Goal: Task Accomplishment & Management: Use online tool/utility

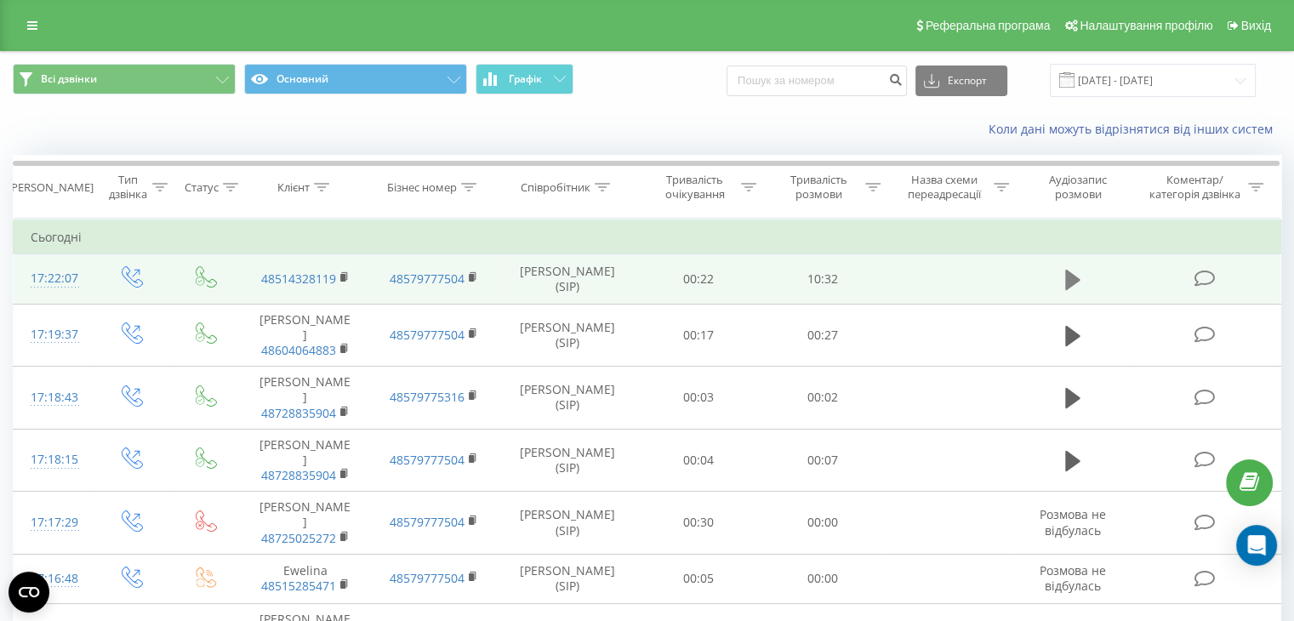
click at [1070, 280] on icon at bounding box center [1072, 280] width 15 height 20
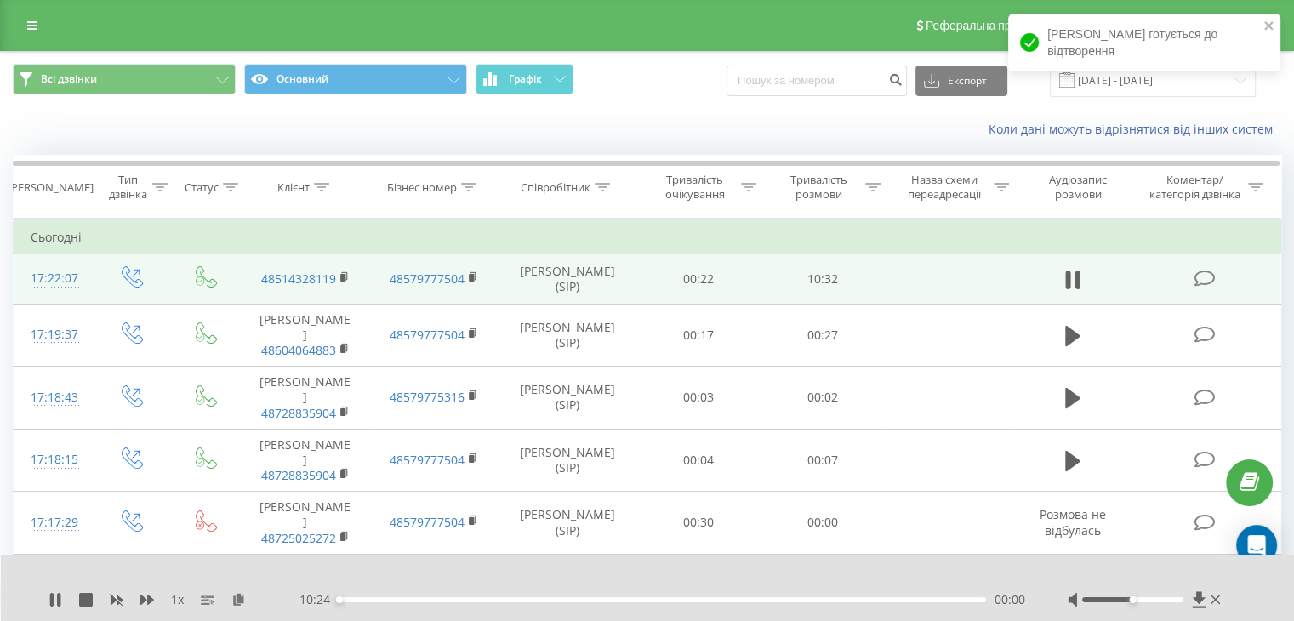
click at [366, 599] on div "00:00" at bounding box center [663, 599] width 648 height 5
click at [386, 597] on div "00:27" at bounding box center [663, 599] width 648 height 5
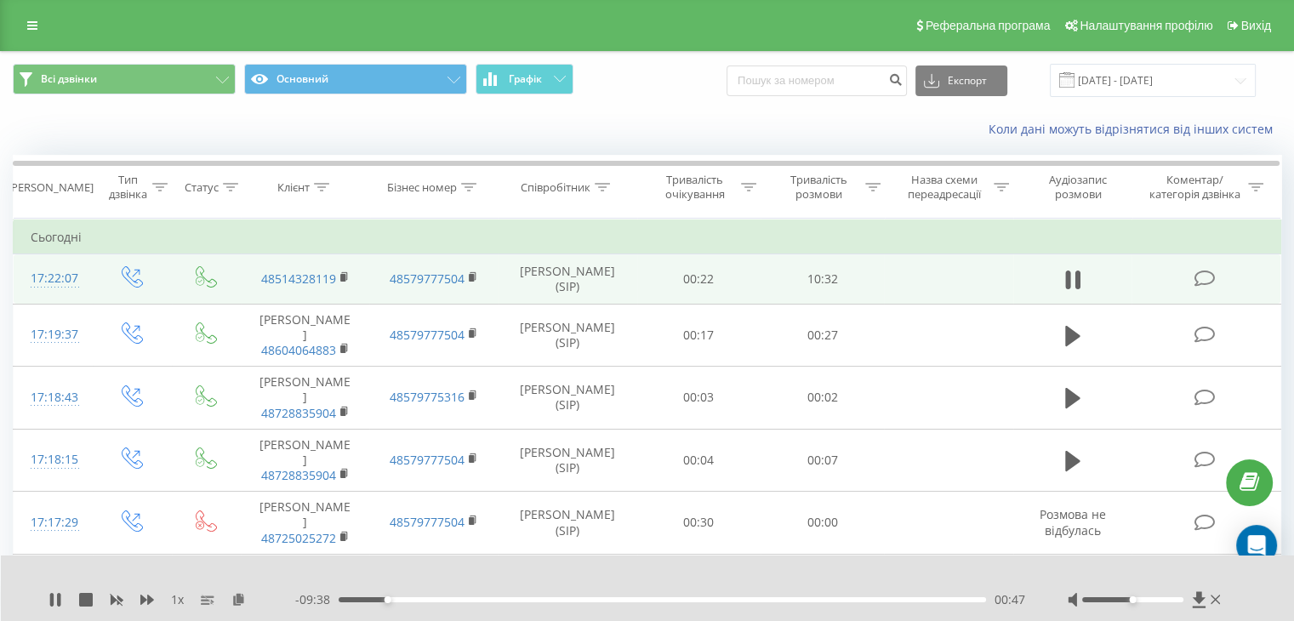
click at [406, 599] on div "00:47" at bounding box center [663, 599] width 648 height 5
click at [349, 599] on div "01:06" at bounding box center [663, 599] width 648 height 5
click at [355, 598] on div "00:16" at bounding box center [663, 599] width 648 height 5
click at [361, 599] on div "00:18" at bounding box center [663, 599] width 648 height 5
click at [366, 599] on div "00:23" at bounding box center [663, 599] width 648 height 5
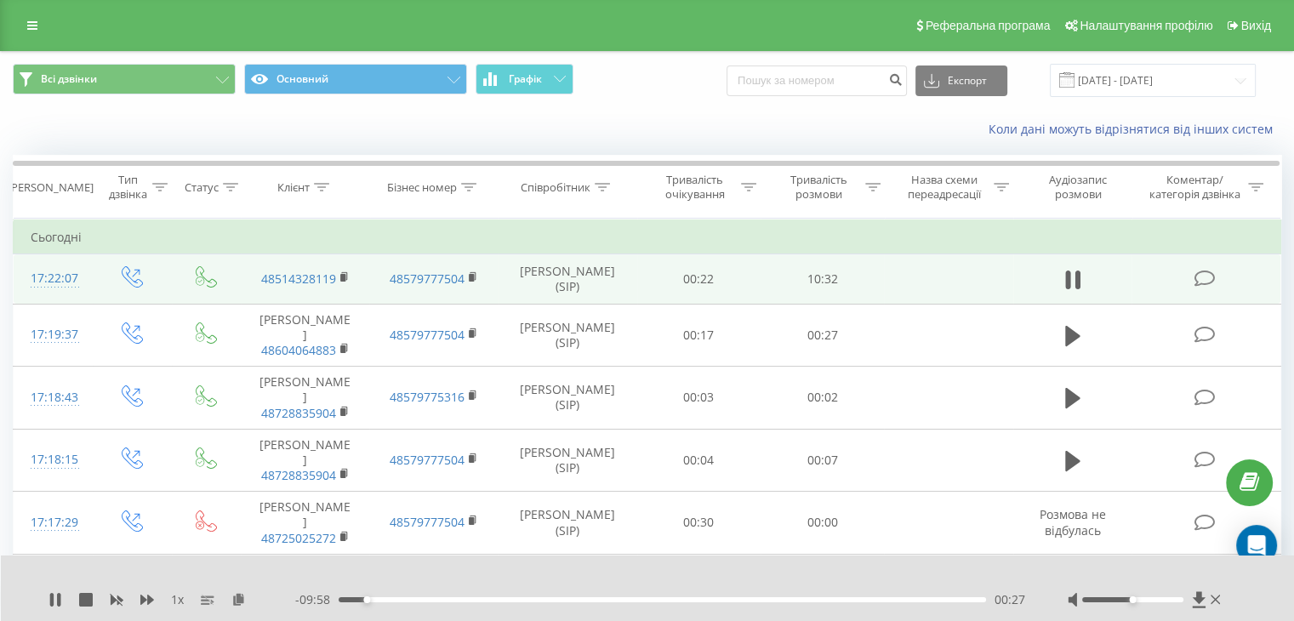
click at [371, 599] on div "00:27" at bounding box center [663, 599] width 648 height 5
click at [379, 599] on div "00:33" at bounding box center [663, 599] width 648 height 5
click at [375, 598] on div "00:41" at bounding box center [663, 599] width 648 height 5
click at [385, 598] on div "00:45" at bounding box center [663, 599] width 648 height 5
click at [394, 597] on div "00:46" at bounding box center [663, 599] width 648 height 5
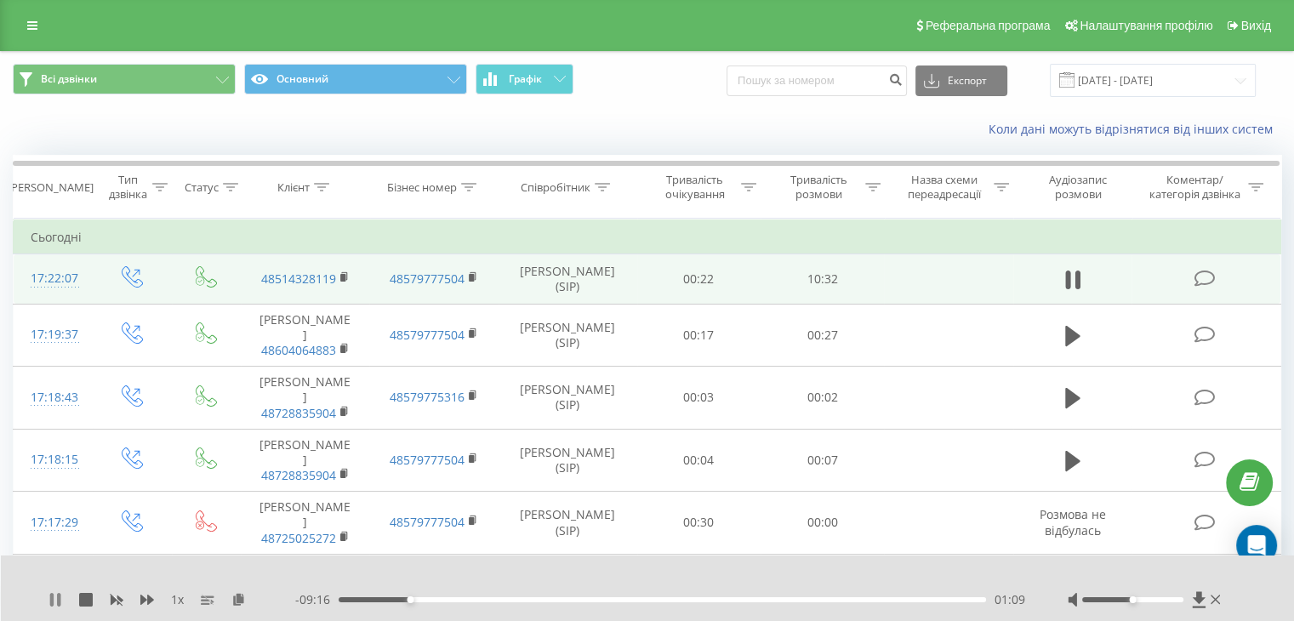
click at [55, 597] on icon at bounding box center [56, 600] width 14 height 14
